Goal: Ask a question

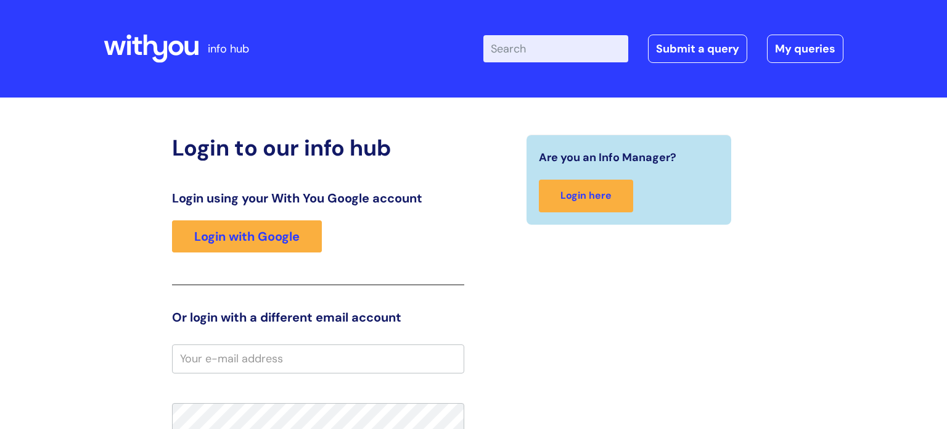
click at [500, 49] on input "Enter your search term here..." at bounding box center [555, 48] width 145 height 27
click at [499, 49] on input "Enter your search term here..." at bounding box center [555, 48] width 145 height 27
type input "e"
click at [504, 46] on input "Enter your search term here..." at bounding box center [555, 48] width 145 height 27
click at [500, 52] on input "Enter your search term here..." at bounding box center [555, 48] width 145 height 27
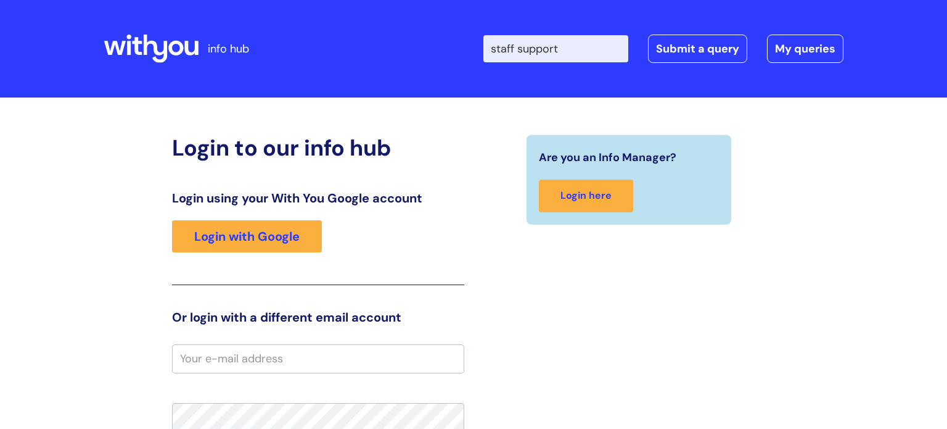
type input "staff support"
click button "Search" at bounding box center [0, 0] width 0 height 0
